Goal: Transaction & Acquisition: Purchase product/service

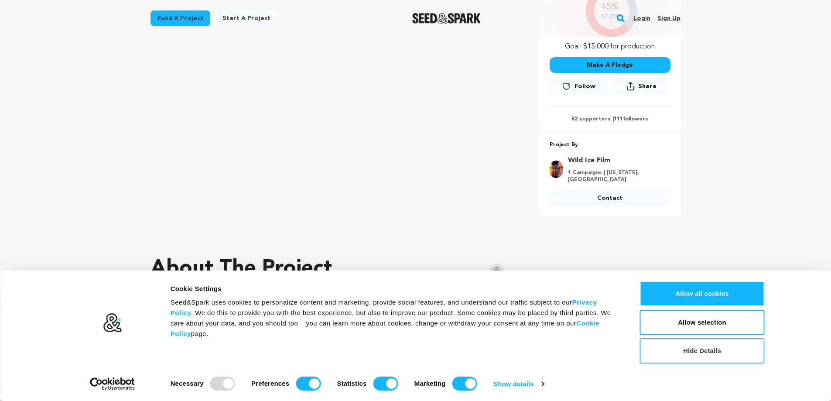
scroll to position [305, 0]
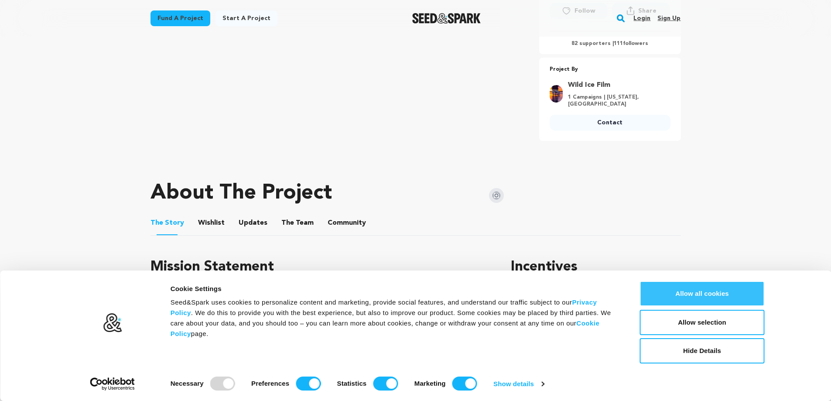
click at [704, 288] on button "Allow all cookies" at bounding box center [702, 293] width 125 height 25
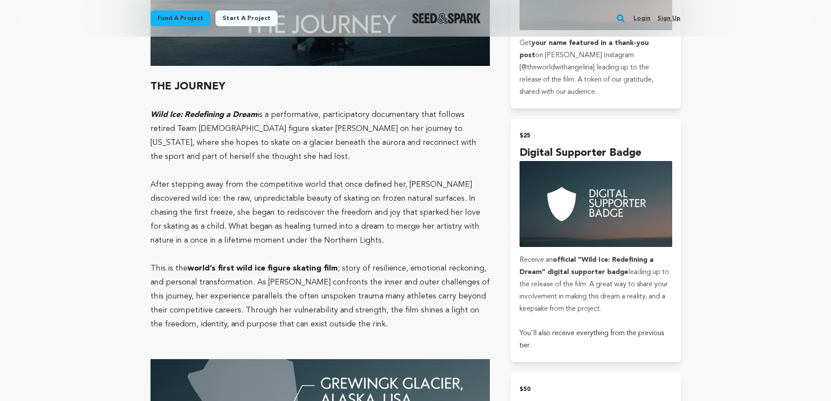
scroll to position [698, 0]
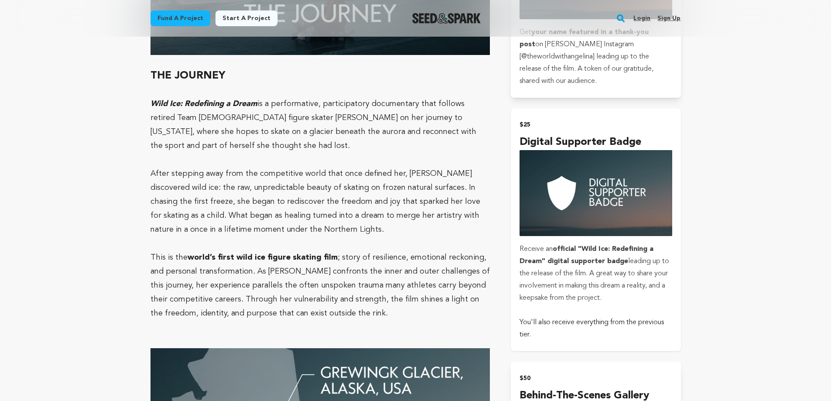
click at [597, 251] on strong "official "Wild Ice: Redefining a Dream" digital supporter badge" at bounding box center [586, 255] width 134 height 19
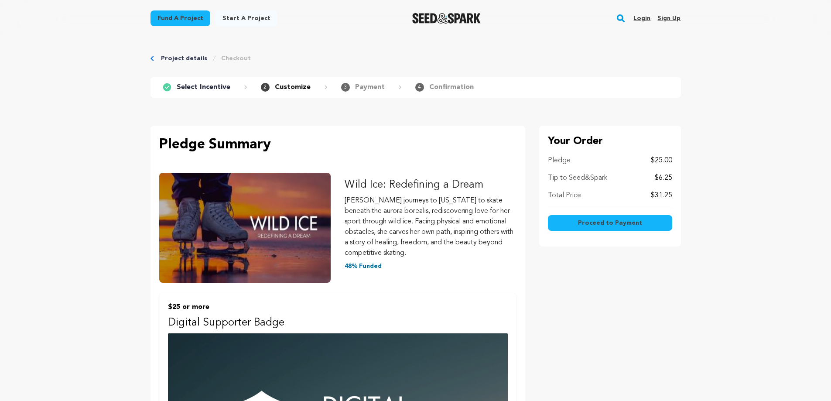
click at [594, 224] on span "Proceed to Payment" at bounding box center [610, 222] width 64 height 9
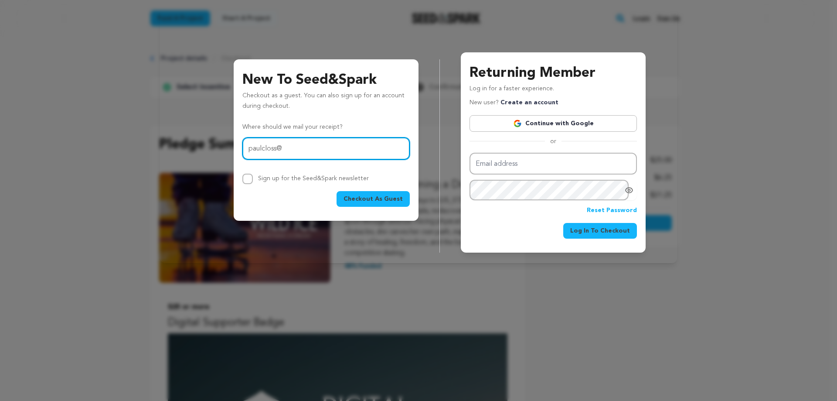
type input "[EMAIL_ADDRESS][DOMAIN_NAME]"
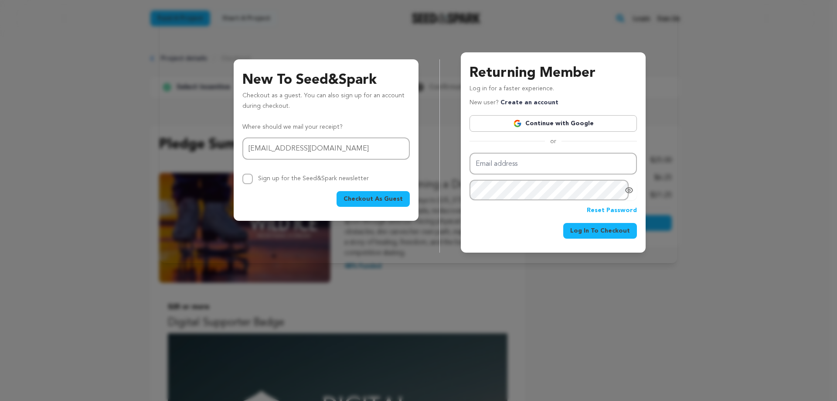
click at [376, 198] on span "Checkout As Guest" at bounding box center [373, 198] width 59 height 9
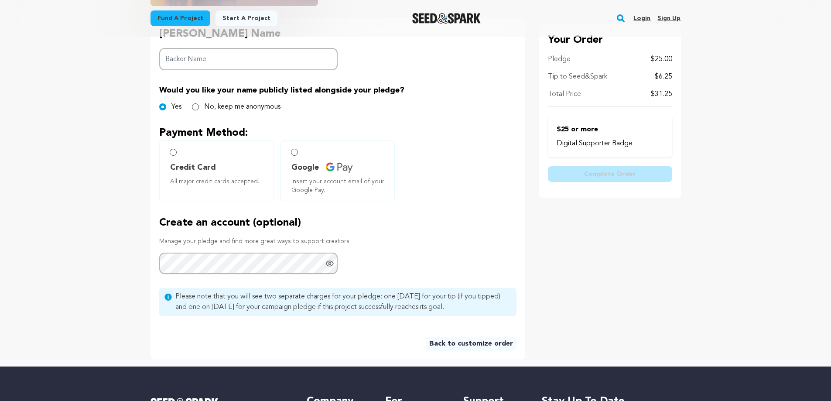
scroll to position [218, 0]
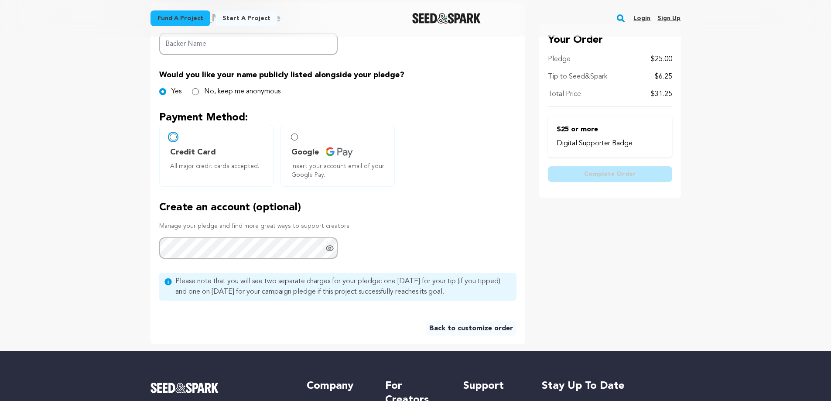
click at [174, 136] on input "Credit Card All major credit cards accepted." at bounding box center [173, 136] width 7 height 7
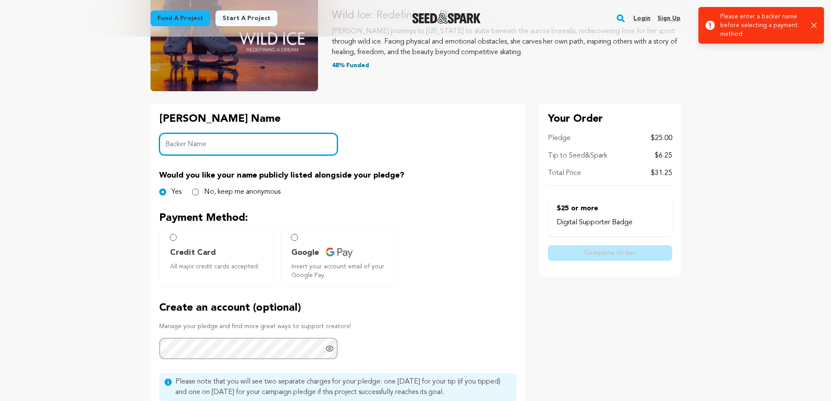
scroll to position [87, 0]
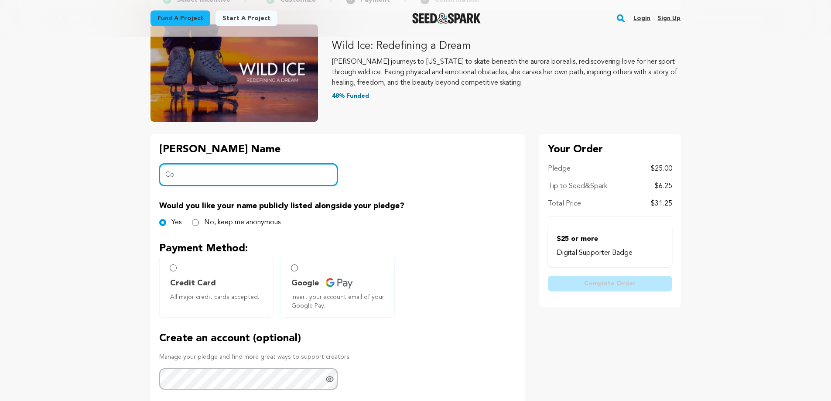
type input "C"
type input "Cookies"
click at [446, 280] on div "Credit Card All major credit cards accepted. Google Insert your account email o…" at bounding box center [337, 287] width 357 height 62
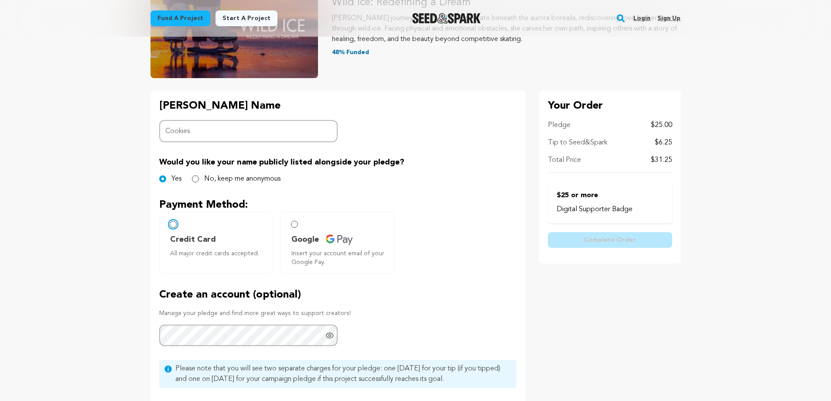
click at [174, 225] on input "Credit Card All major credit cards accepted." at bounding box center [173, 224] width 7 height 7
radio input "false"
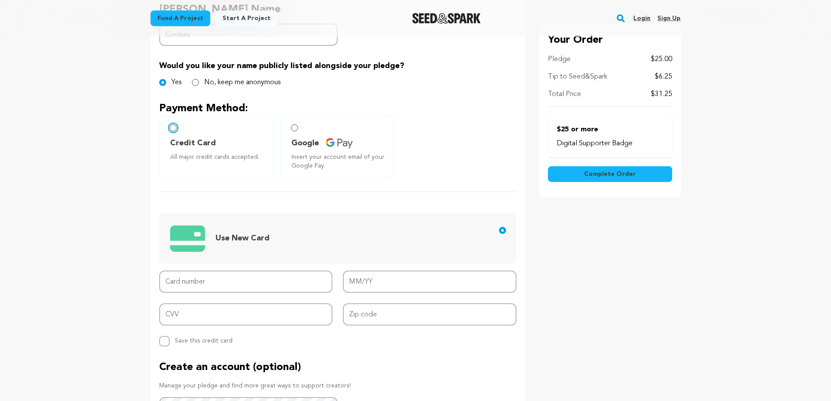
scroll to position [305, 0]
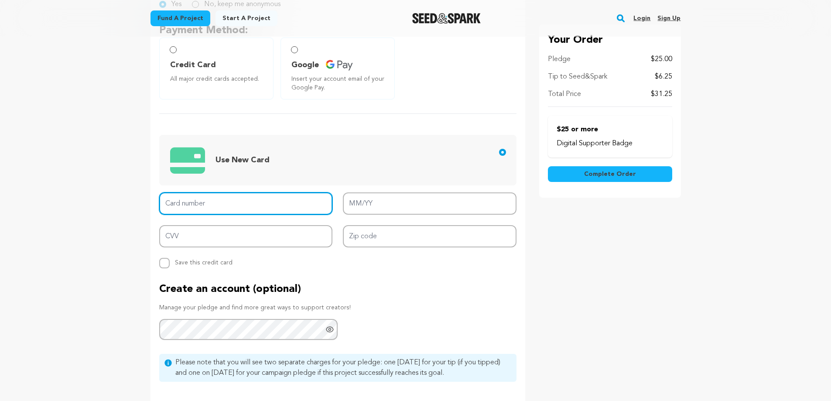
click at [194, 203] on input "Card number" at bounding box center [246, 203] width 174 height 22
type input "4427 5620 1790 2848"
type input "10/28"
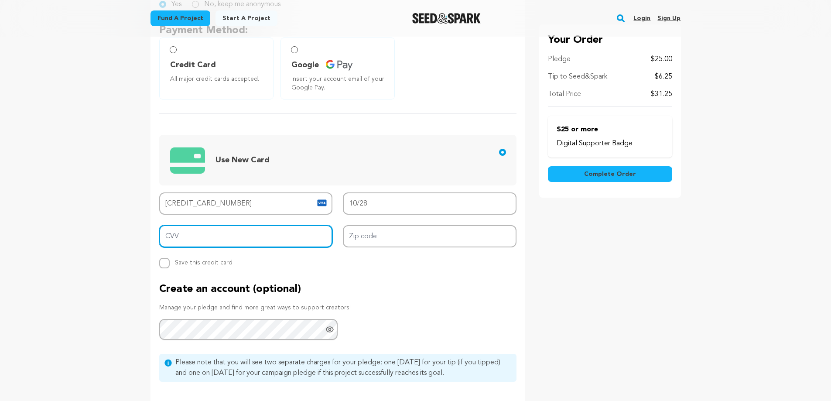
click at [190, 239] on input "CVV" at bounding box center [246, 236] width 174 height 22
type input "448"
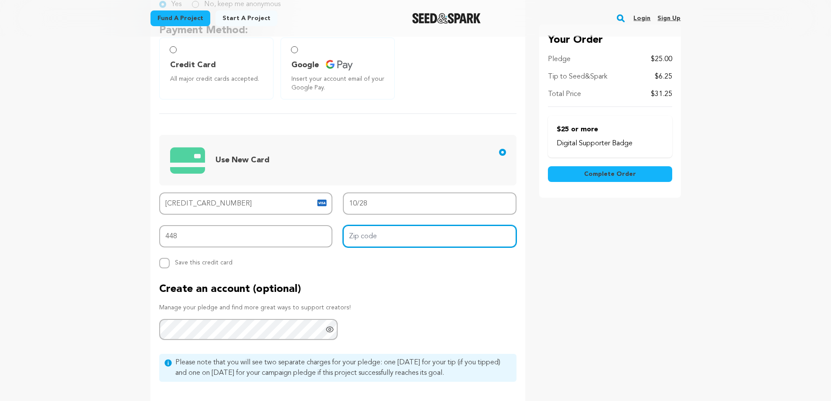
click at [360, 243] on input "Zip code" at bounding box center [430, 236] width 174 height 22
type input "77401"
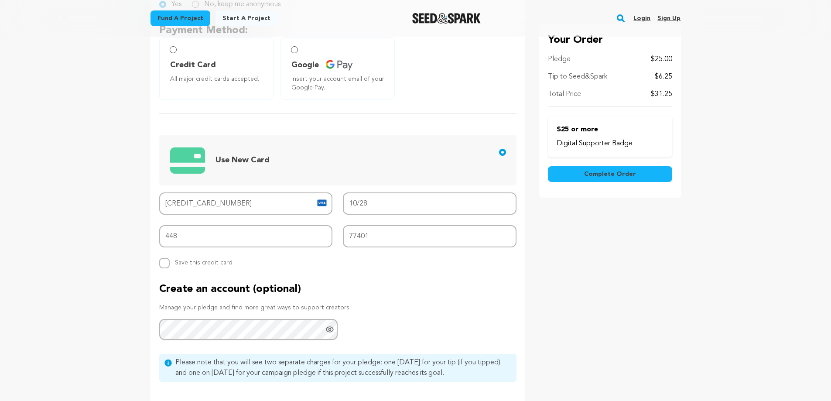
click at [355, 278] on div "Backer's Name Backer Name Cookies Would you like your name publicly listed alon…" at bounding box center [337, 170] width 375 height 509
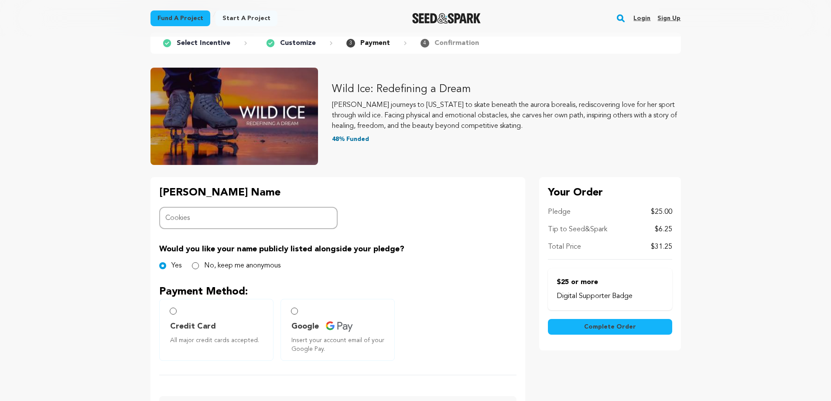
scroll to position [44, 0]
click at [600, 326] on span "Complete Order" at bounding box center [610, 327] width 52 height 9
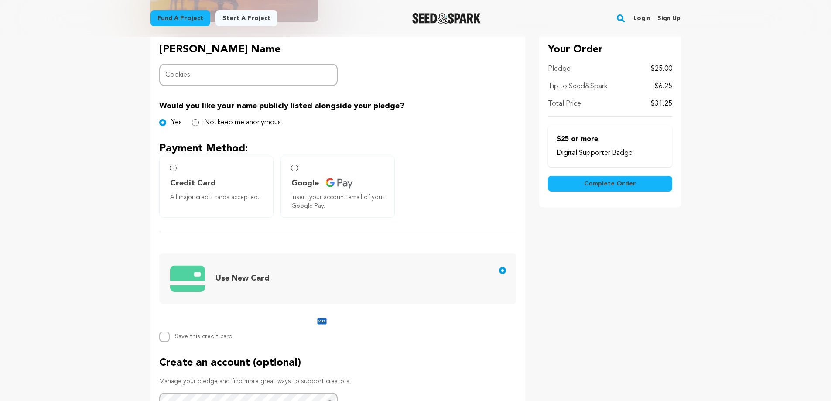
scroll to position [218, 0]
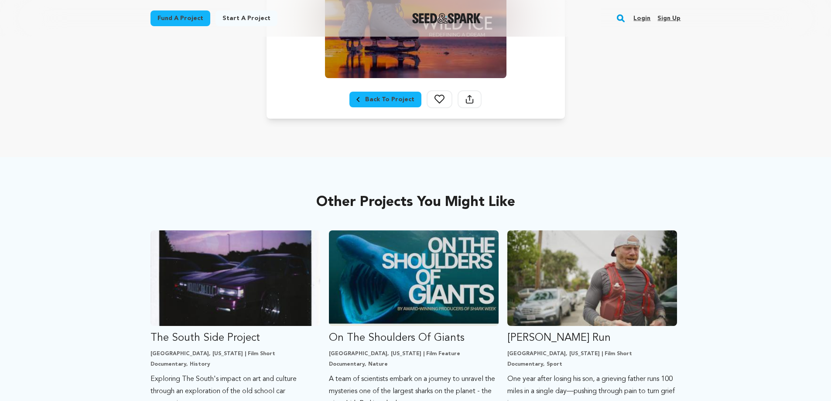
scroll to position [305, 0]
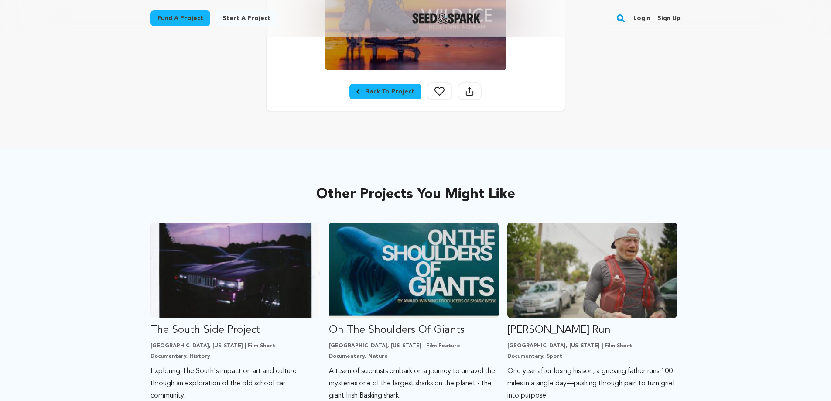
click at [435, 90] on icon at bounding box center [439, 91] width 10 height 9
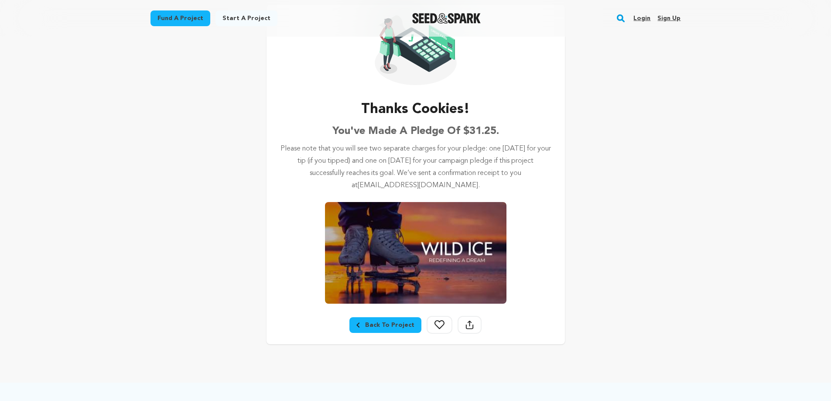
scroll to position [0, 0]
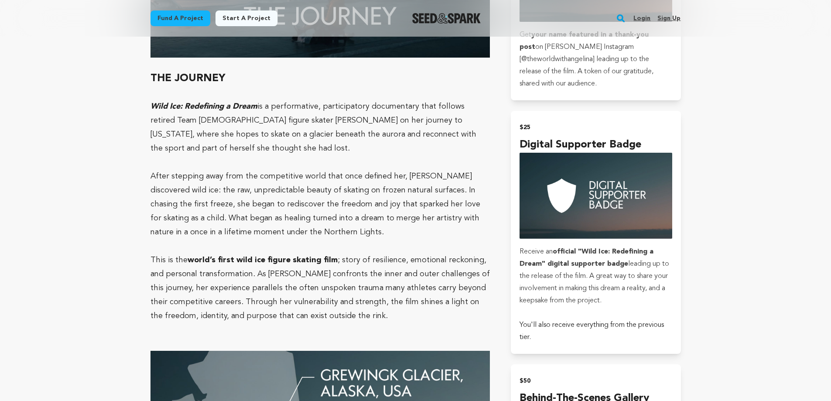
scroll to position [698, 0]
